Goal: Task Accomplishment & Management: Use online tool/utility

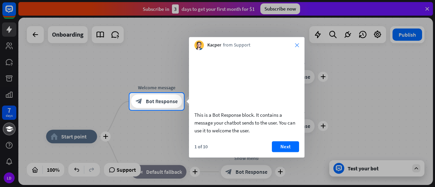
click at [295, 45] on icon "close" at bounding box center [297, 45] width 4 height 4
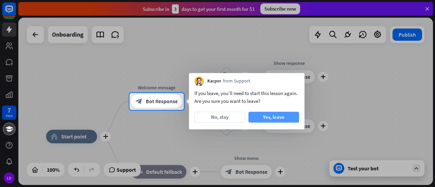
click at [280, 119] on button "Yes, leave" at bounding box center [273, 117] width 51 height 11
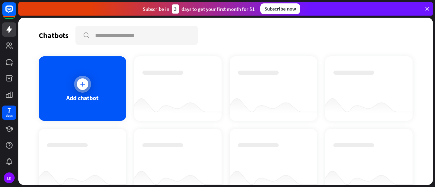
click at [84, 81] on icon at bounding box center [82, 84] width 7 height 7
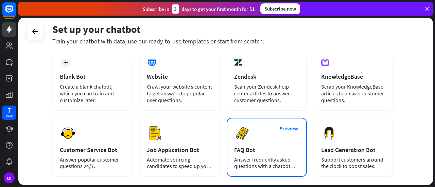
scroll to position [27, 0]
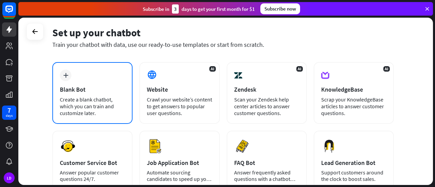
click at [79, 87] on div "Blank Bot" at bounding box center [92, 90] width 65 height 8
